Goal: Complete application form

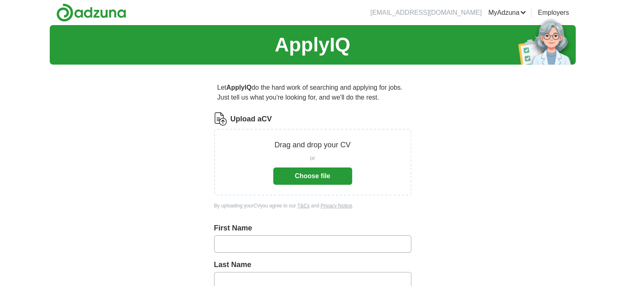
click at [314, 175] on button "Choose file" at bounding box center [312, 175] width 79 height 17
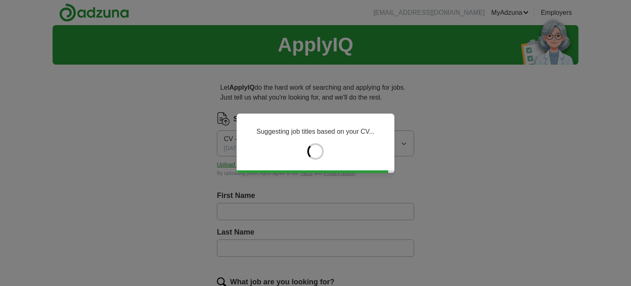
type input "*********"
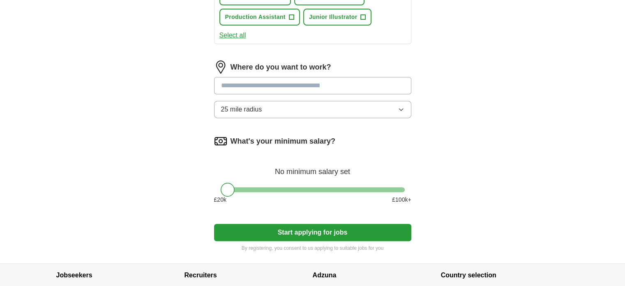
scroll to position [361, 0]
drag, startPoint x: 227, startPoint y: 187, endPoint x: 244, endPoint y: 192, distance: 18.5
click at [244, 192] on div at bounding box center [244, 190] width 14 height 14
click at [286, 86] on input at bounding box center [312, 85] width 197 height 17
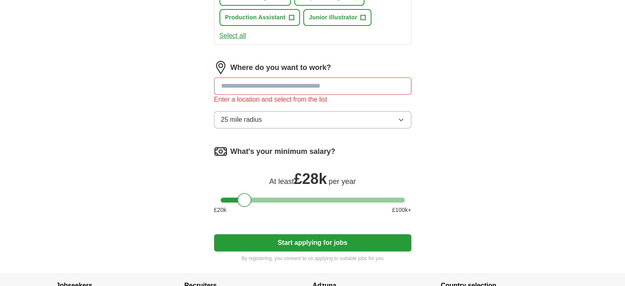
click at [296, 101] on div "Where do you want to work? Enter a location and select from the list 25 mile ra…" at bounding box center [312, 98] width 197 height 74
click at [274, 85] on input at bounding box center [312, 85] width 197 height 17
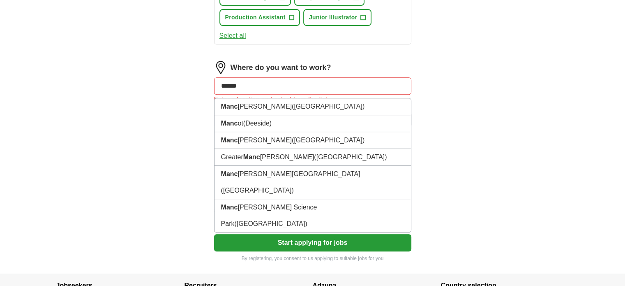
type input "*******"
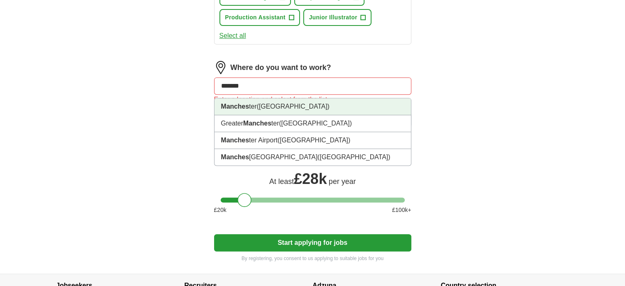
click at [297, 105] on span "([GEOGRAPHIC_DATA])" at bounding box center [293, 106] width 73 height 7
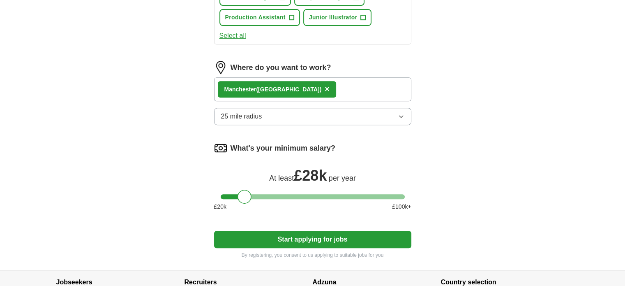
click at [349, 87] on div "Manches ter ([GEOGRAPHIC_DATA]) ×" at bounding box center [312, 89] width 197 height 24
click at [349, 84] on div "Manches ter ([GEOGRAPHIC_DATA]) ×" at bounding box center [312, 89] width 197 height 24
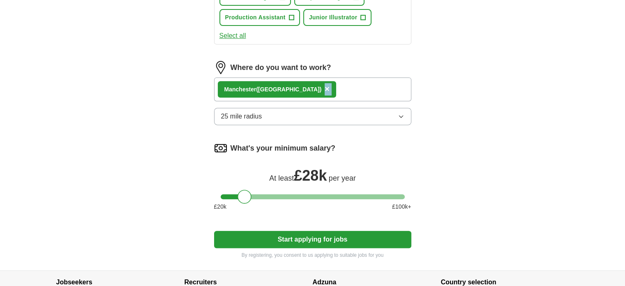
click at [366, 89] on div "Manches ter ([GEOGRAPHIC_DATA]) ×" at bounding box center [312, 89] width 197 height 24
click at [367, 234] on button "Start applying for jobs" at bounding box center [312, 238] width 197 height 17
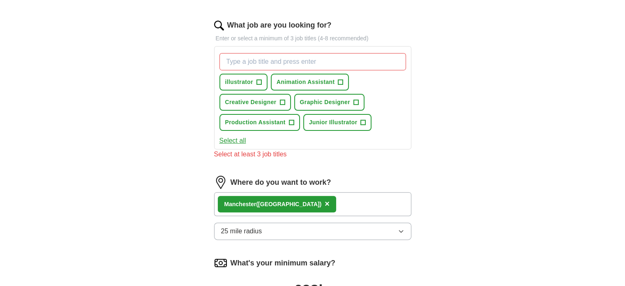
scroll to position [256, 0]
click at [263, 82] on button "illustrator +" at bounding box center [243, 82] width 48 height 17
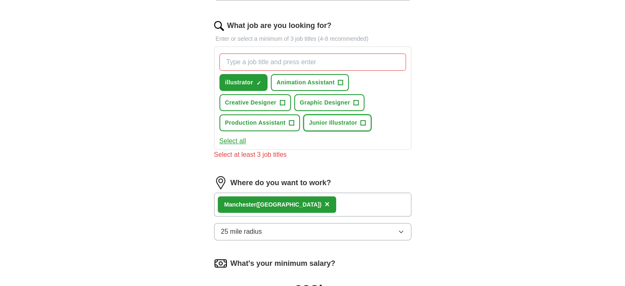
click at [363, 124] on span "+" at bounding box center [363, 123] width 5 height 7
click at [282, 62] on input "What job are you looking for?" at bounding box center [312, 61] width 187 height 17
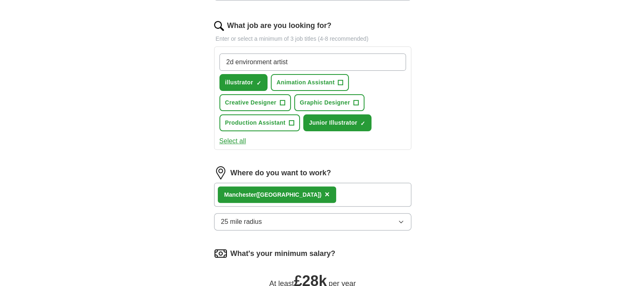
type input "2d environment artist"
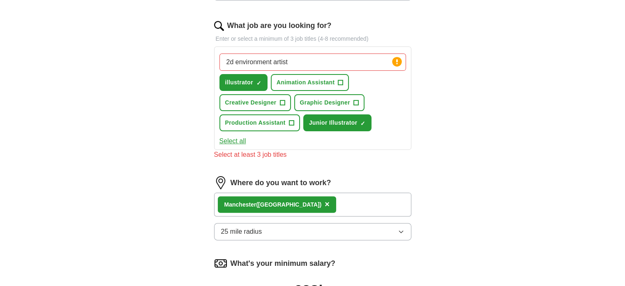
click at [389, 82] on div "2d environment artist Press return to add title illustrator ✓ × Animation Assis…" at bounding box center [313, 92] width 190 height 84
click at [399, 64] on circle at bounding box center [396, 61] width 9 height 9
click at [396, 56] on icon at bounding box center [397, 62] width 12 height 12
click at [397, 66] on icon at bounding box center [397, 62] width 12 height 12
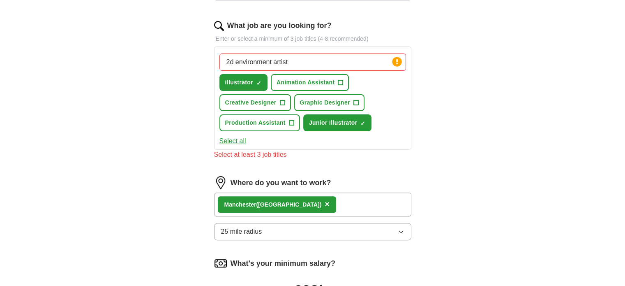
drag, startPoint x: 341, startPoint y: 62, endPoint x: 194, endPoint y: 58, distance: 146.7
click at [194, 58] on div "Let ApplyIQ do the hard work of searching and applying for jobs. Just tell us w…" at bounding box center [312, 120] width 263 height 610
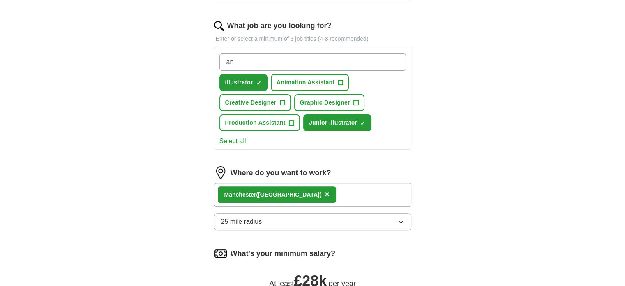
type input "a"
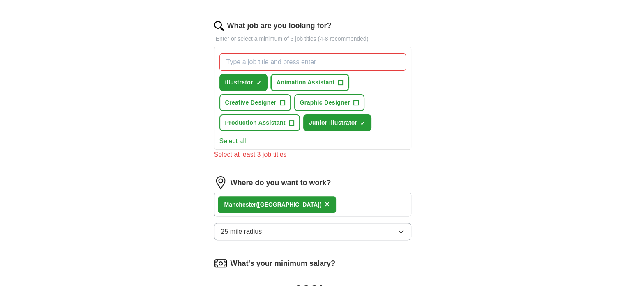
click at [329, 84] on span "Animation Assistant" at bounding box center [306, 82] width 58 height 9
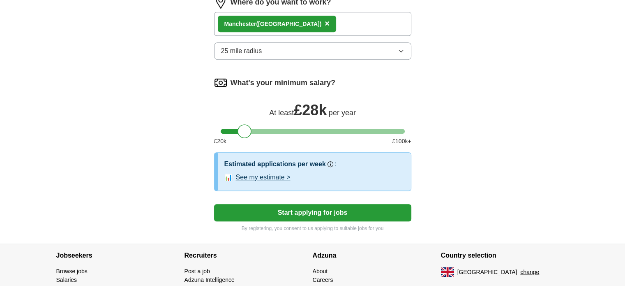
scroll to position [428, 0]
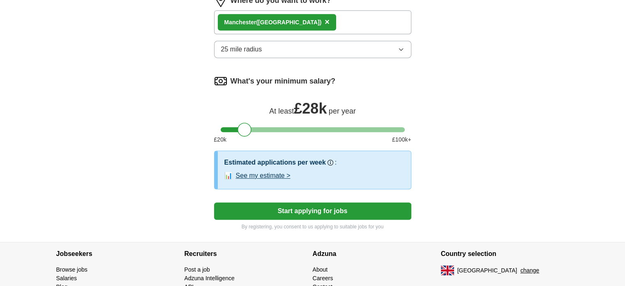
click at [272, 174] on button "See my estimate >" at bounding box center [263, 176] width 55 height 10
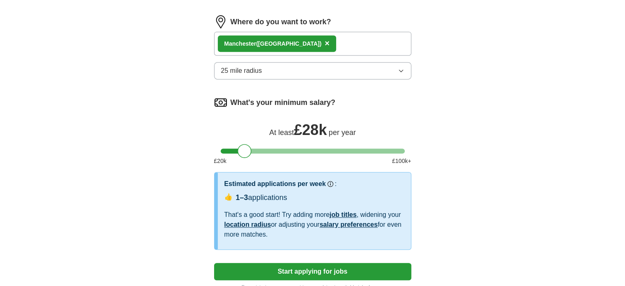
scroll to position [408, 0]
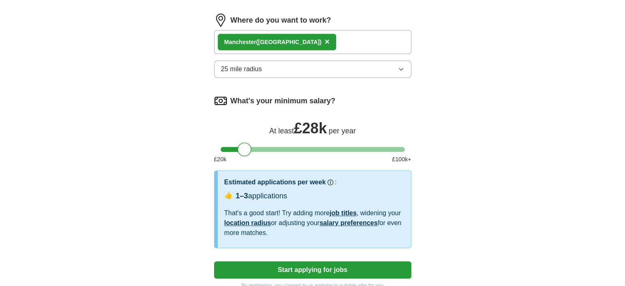
click at [309, 74] on button "25 mile radius" at bounding box center [312, 68] width 197 height 17
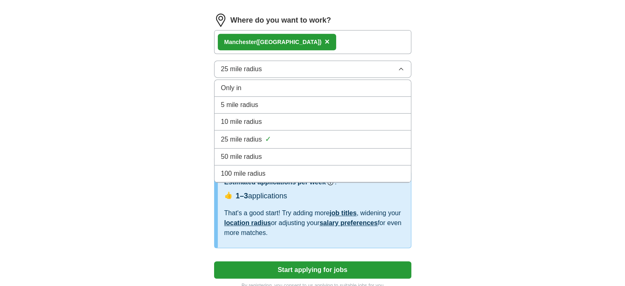
click at [289, 93] on li "Only in" at bounding box center [312, 88] width 196 height 17
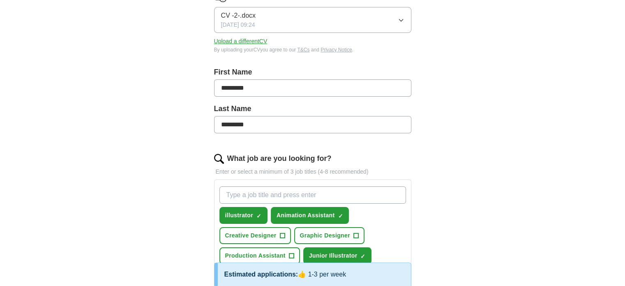
scroll to position [0, 0]
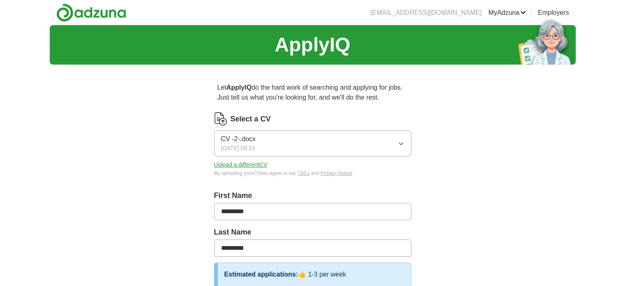
click at [512, 14] on link "MyAdzuna" at bounding box center [507, 13] width 38 height 10
click at [0, 0] on link "Preferences" at bounding box center [0, 0] width 0 height 0
